Goal: Transaction & Acquisition: Purchase product/service

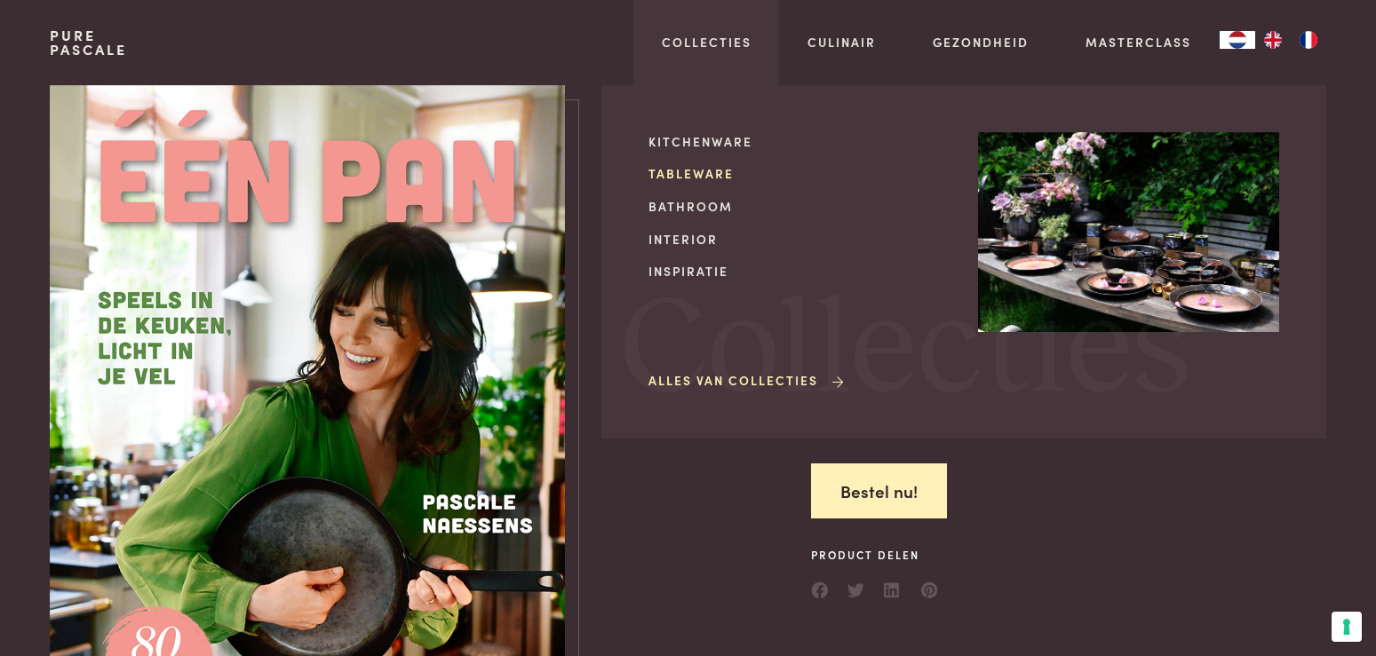
click at [688, 173] on link "Tableware" at bounding box center [798, 173] width 301 height 19
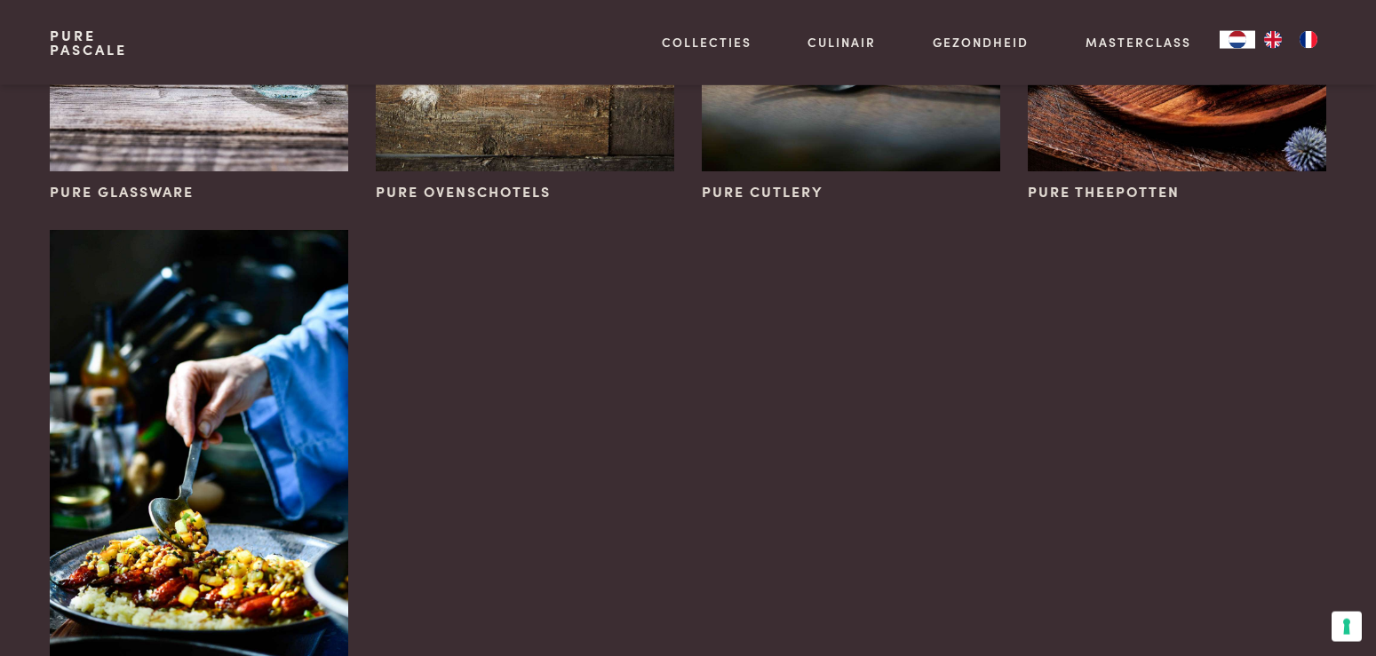
scroll to position [1087, 0]
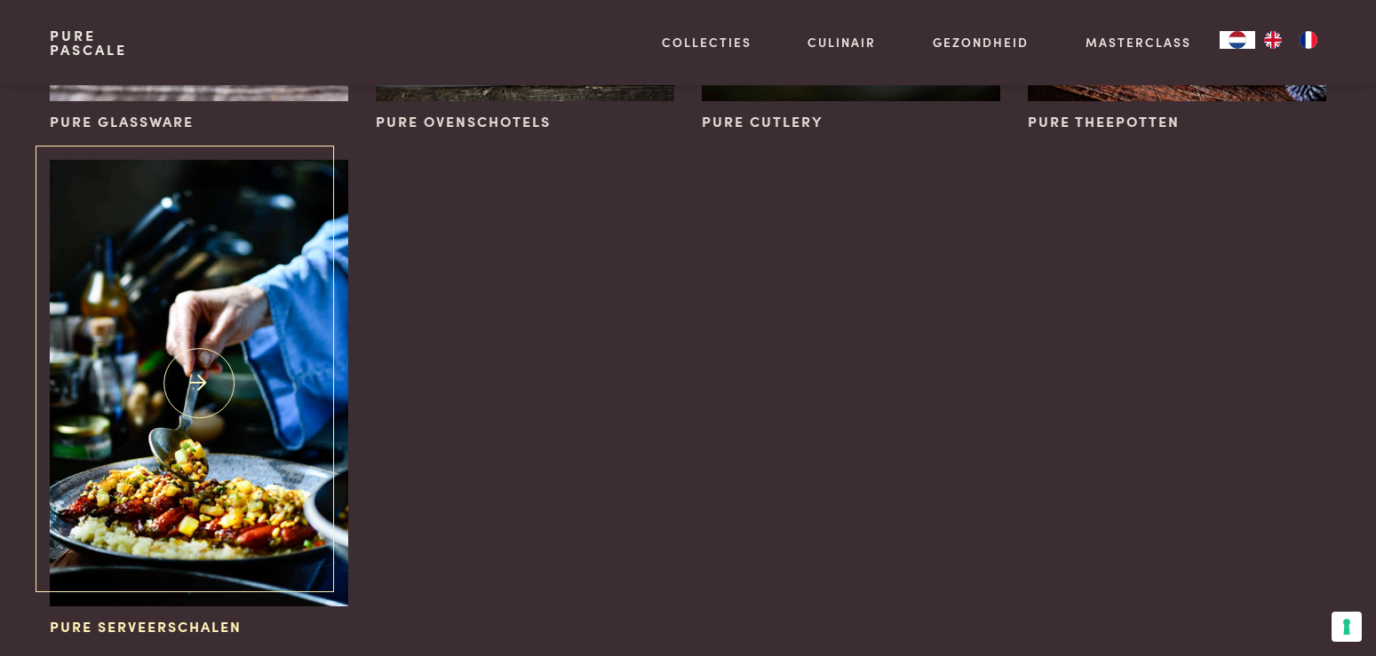
click at [197, 380] on img at bounding box center [199, 383] width 298 height 447
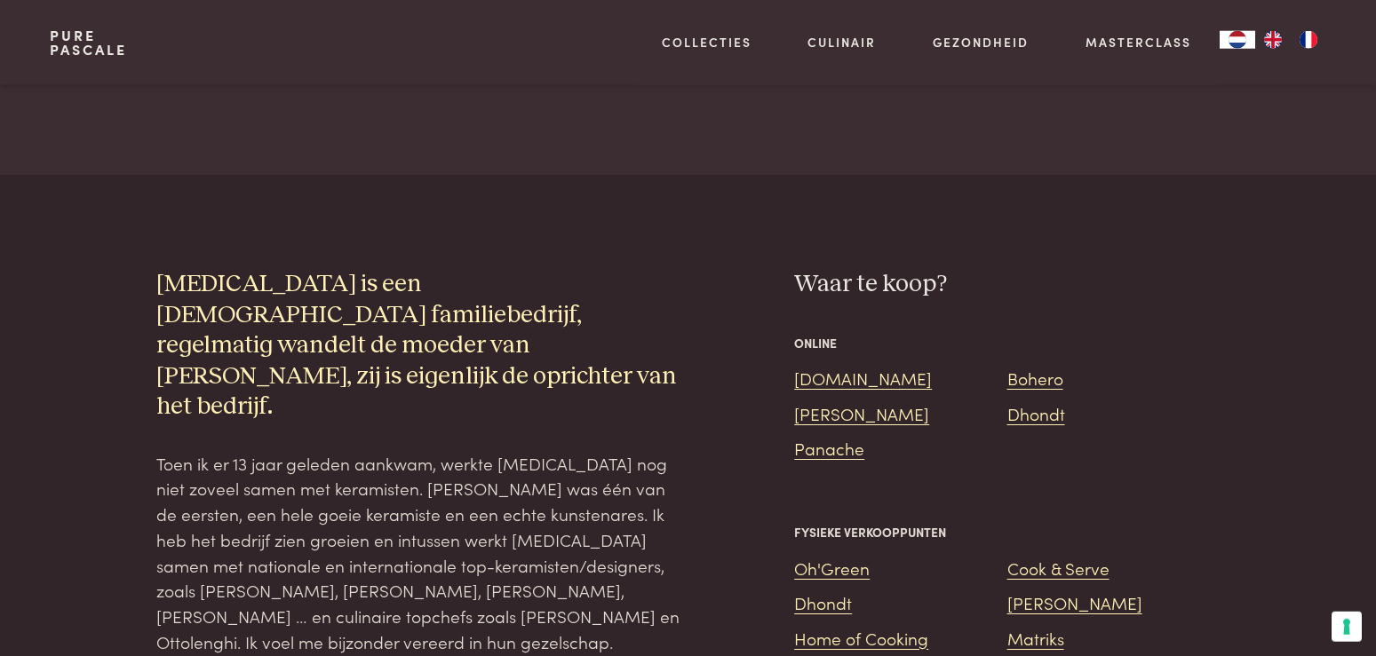
scroll to position [1178, 0]
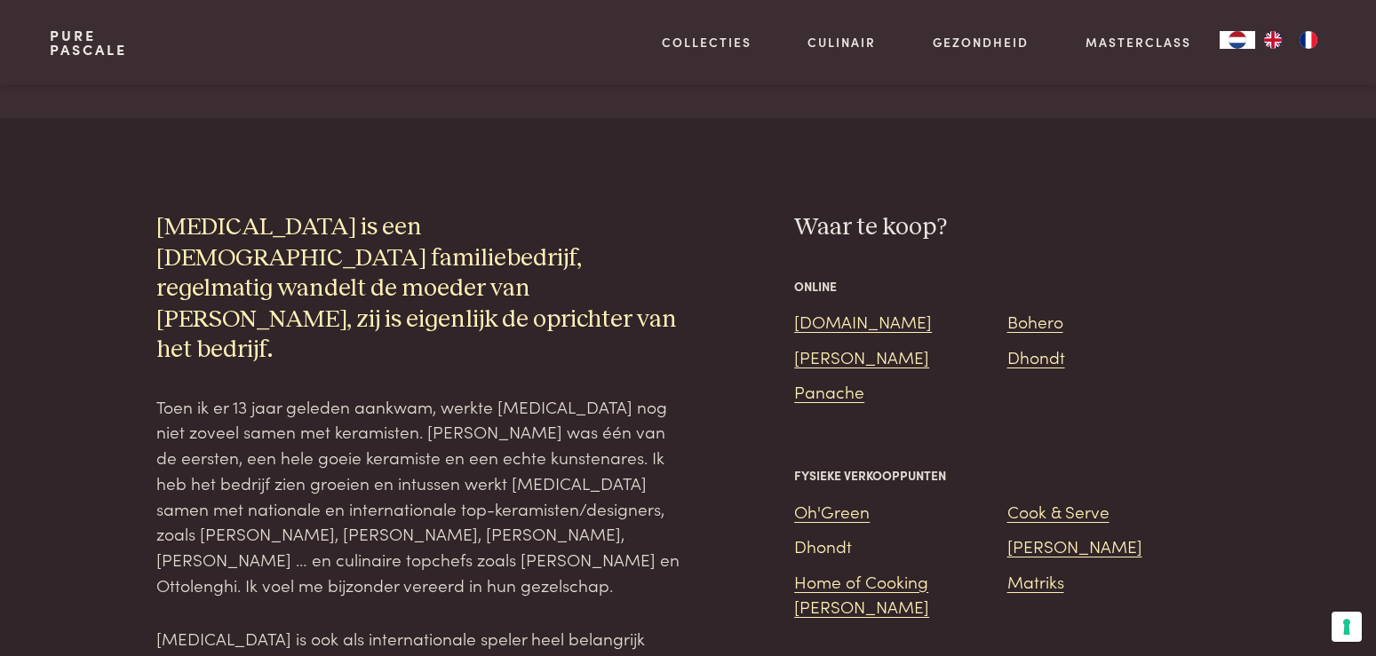
click at [818, 534] on link "Dhondt" at bounding box center [823, 546] width 58 height 24
click at [1040, 345] on link "Dhondt" at bounding box center [1036, 357] width 58 height 24
